Goal: Information Seeking & Learning: Learn about a topic

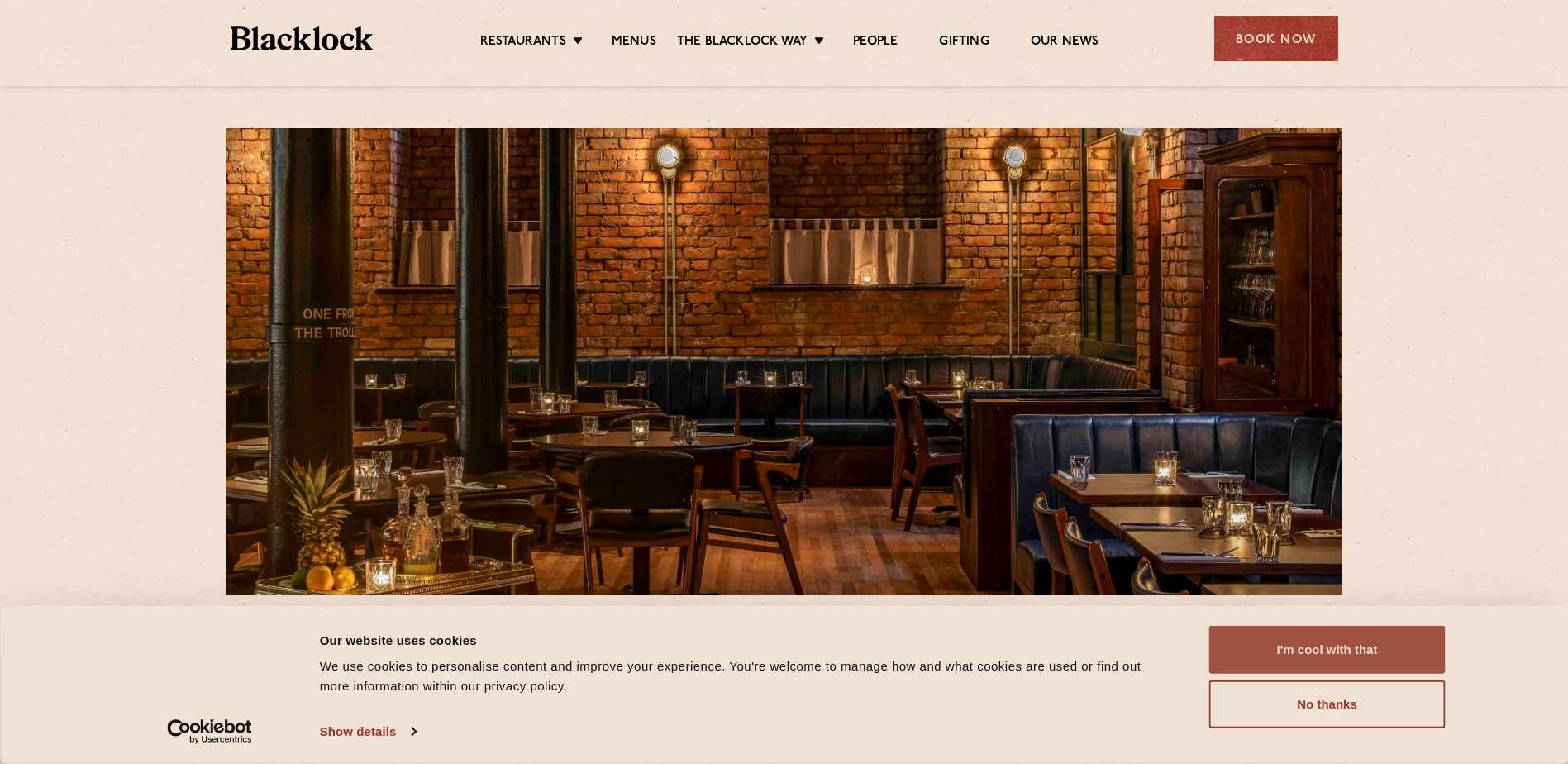
drag, startPoint x: 1281, startPoint y: 706, endPoint x: 1282, endPoint y: 643, distance: 63.0
click at [1281, 644] on div "I'm cool with that Customize Allow selection No thanks" at bounding box center [1327, 677] width 236 height 103
click at [1285, 642] on button "I'm cool with that" at bounding box center [1327, 650] width 236 height 48
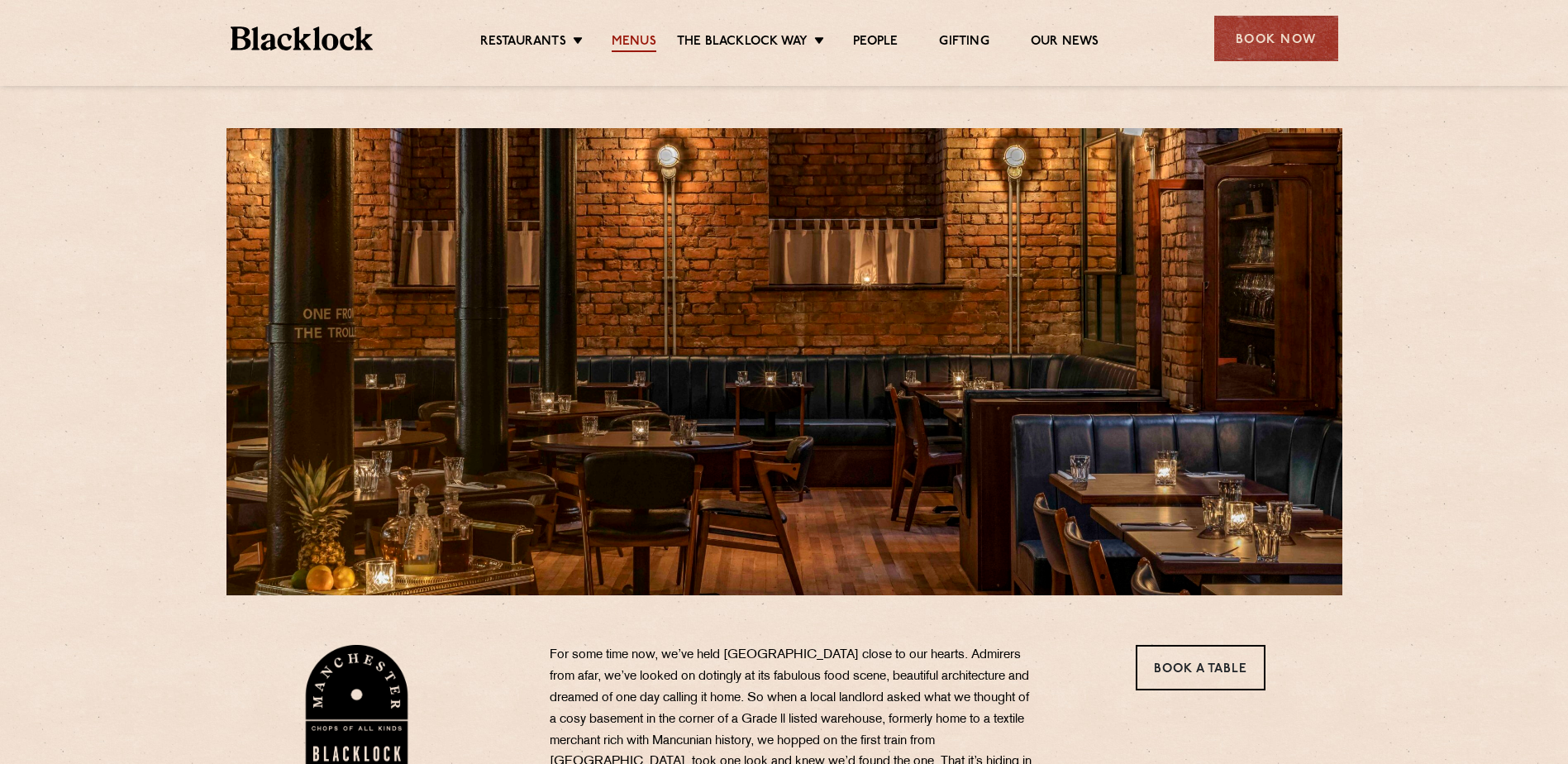
click at [634, 48] on link "Menus" at bounding box center [633, 43] width 44 height 18
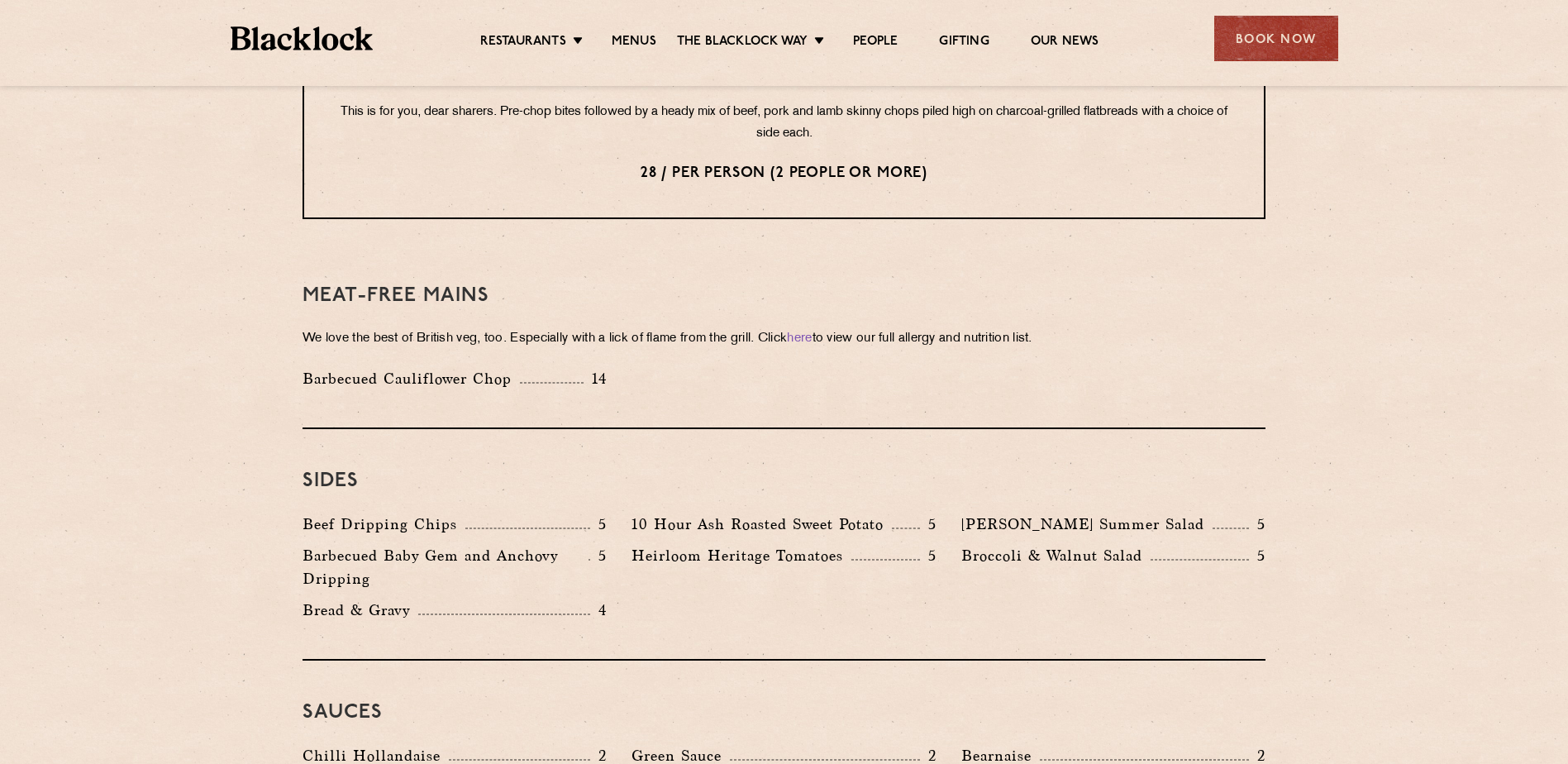
scroll to position [2232, 0]
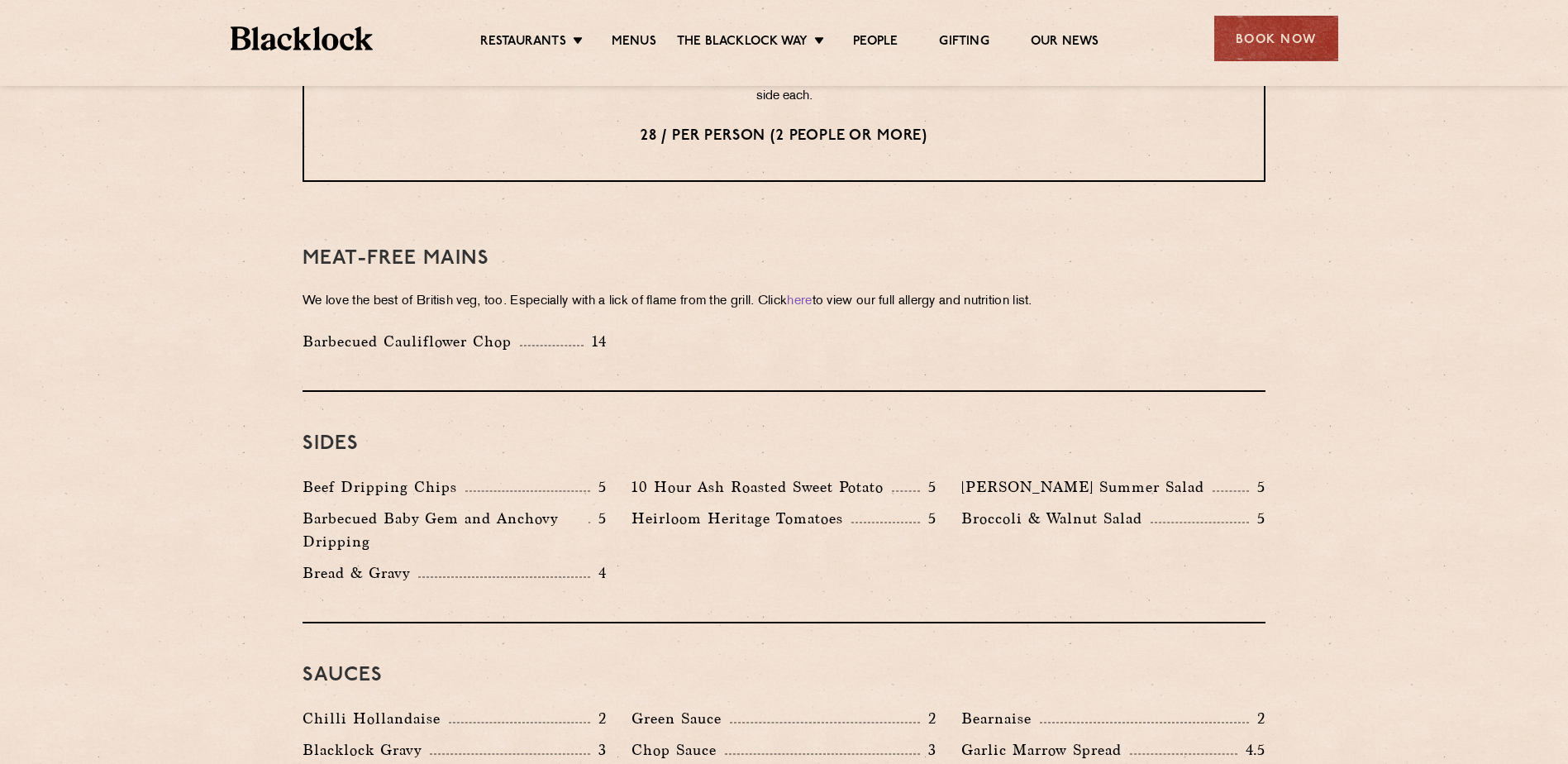
drag, startPoint x: 963, startPoint y: 476, endPoint x: 952, endPoint y: 478, distance: 11.2
click at [952, 507] on div "Broccoli & Walnut Salad 5" at bounding box center [1113, 534] width 329 height 54
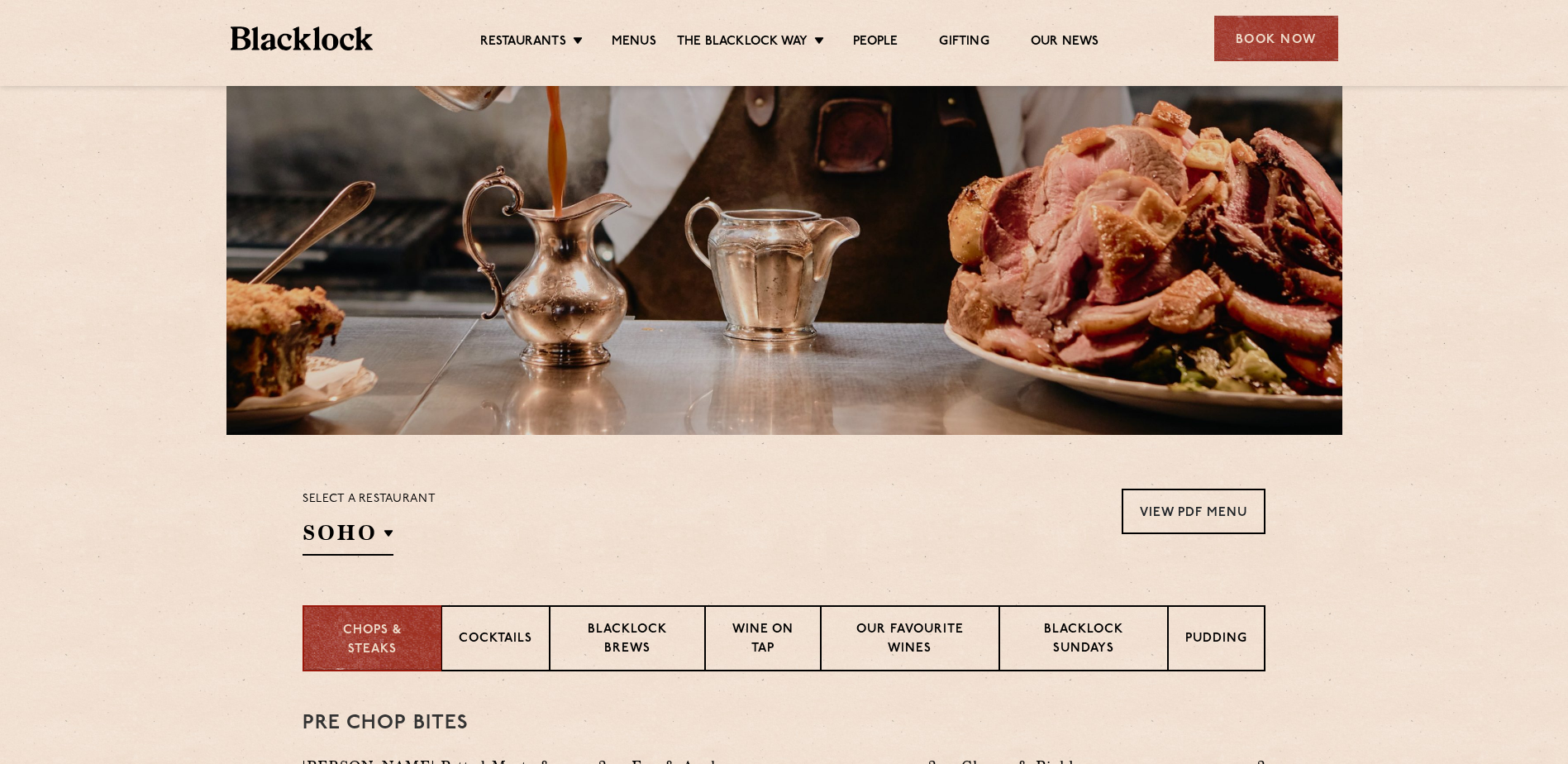
scroll to position [0, 0]
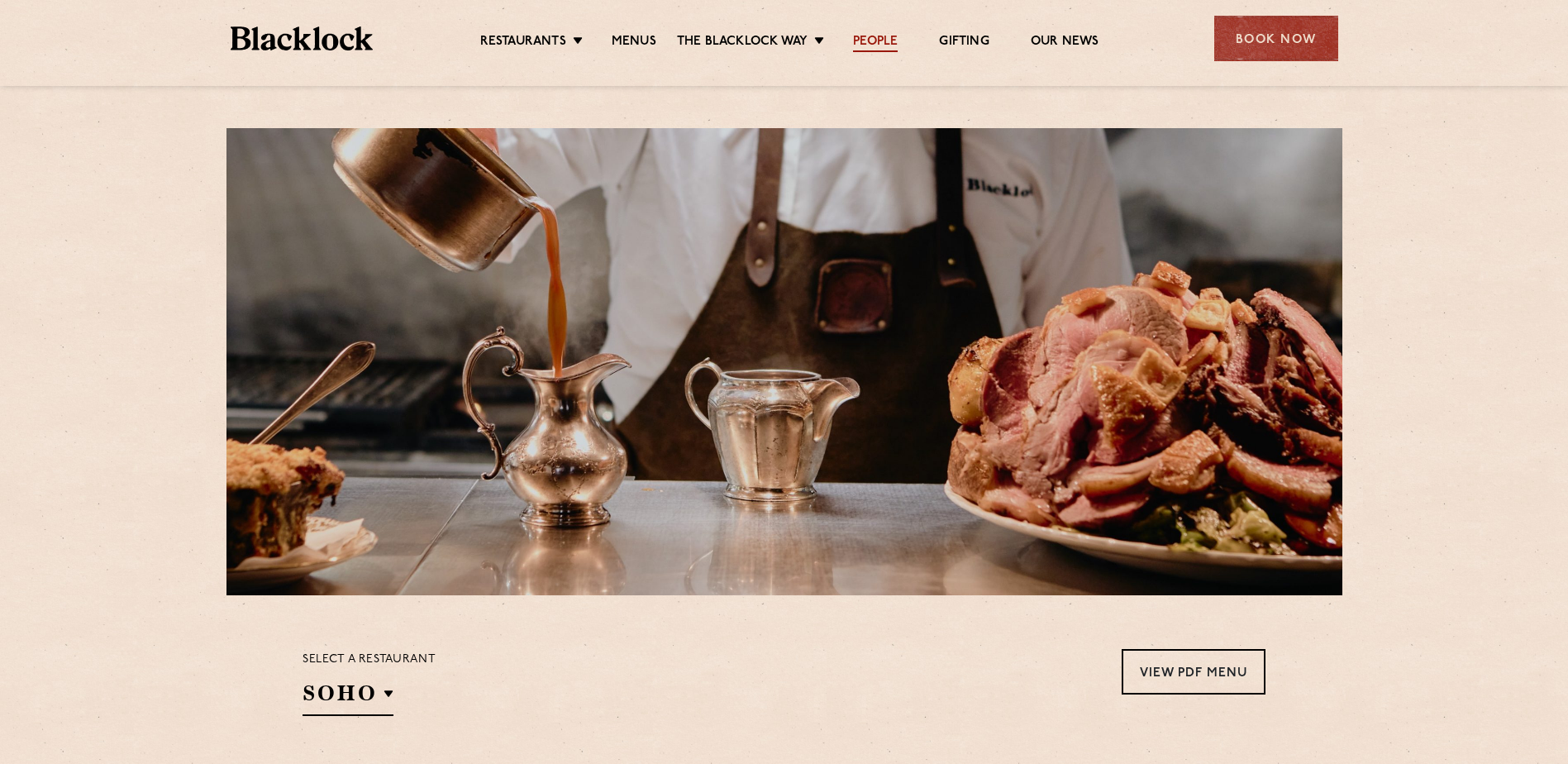
click at [882, 35] on link "People" at bounding box center [875, 43] width 44 height 18
